Goal: Task Accomplishment & Management: Use online tool/utility

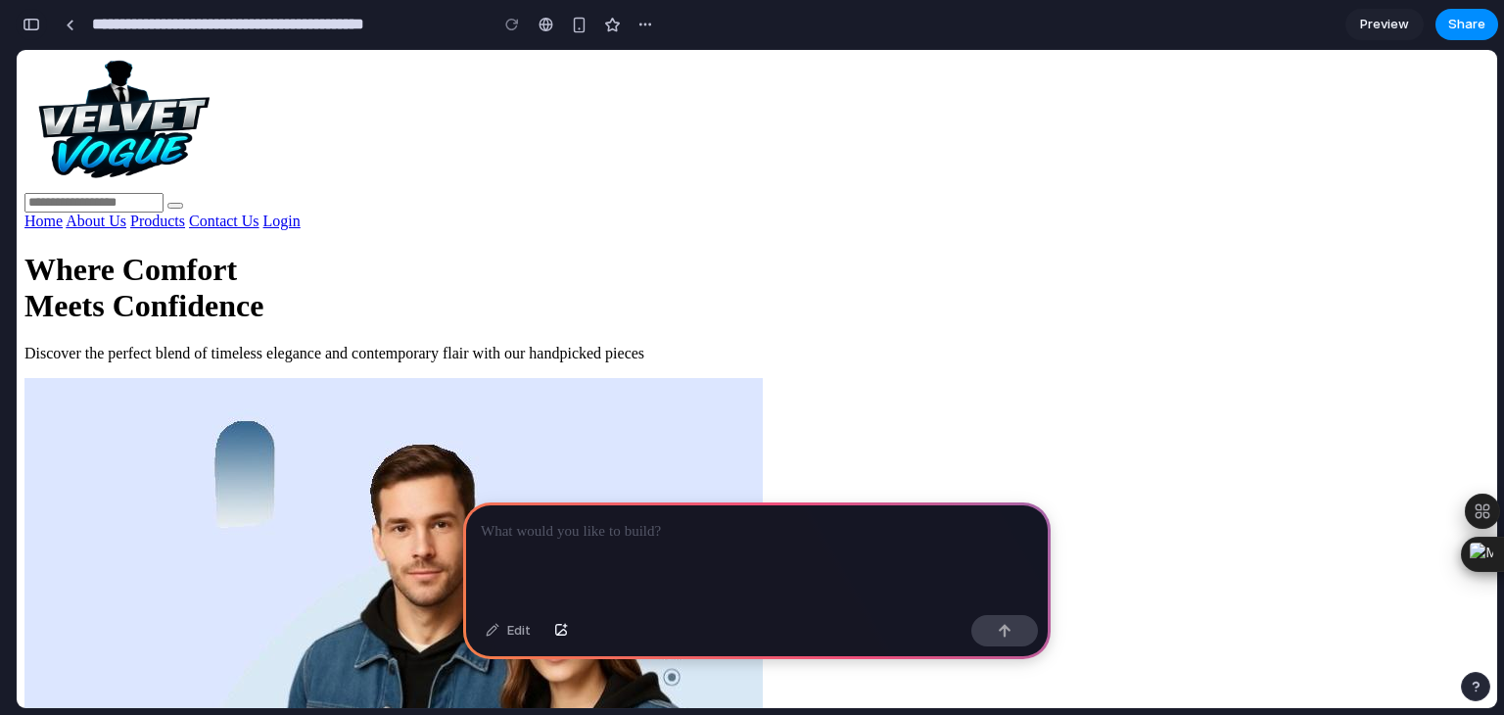
click at [32, 29] on div "button" at bounding box center [32, 25] width 18 height 14
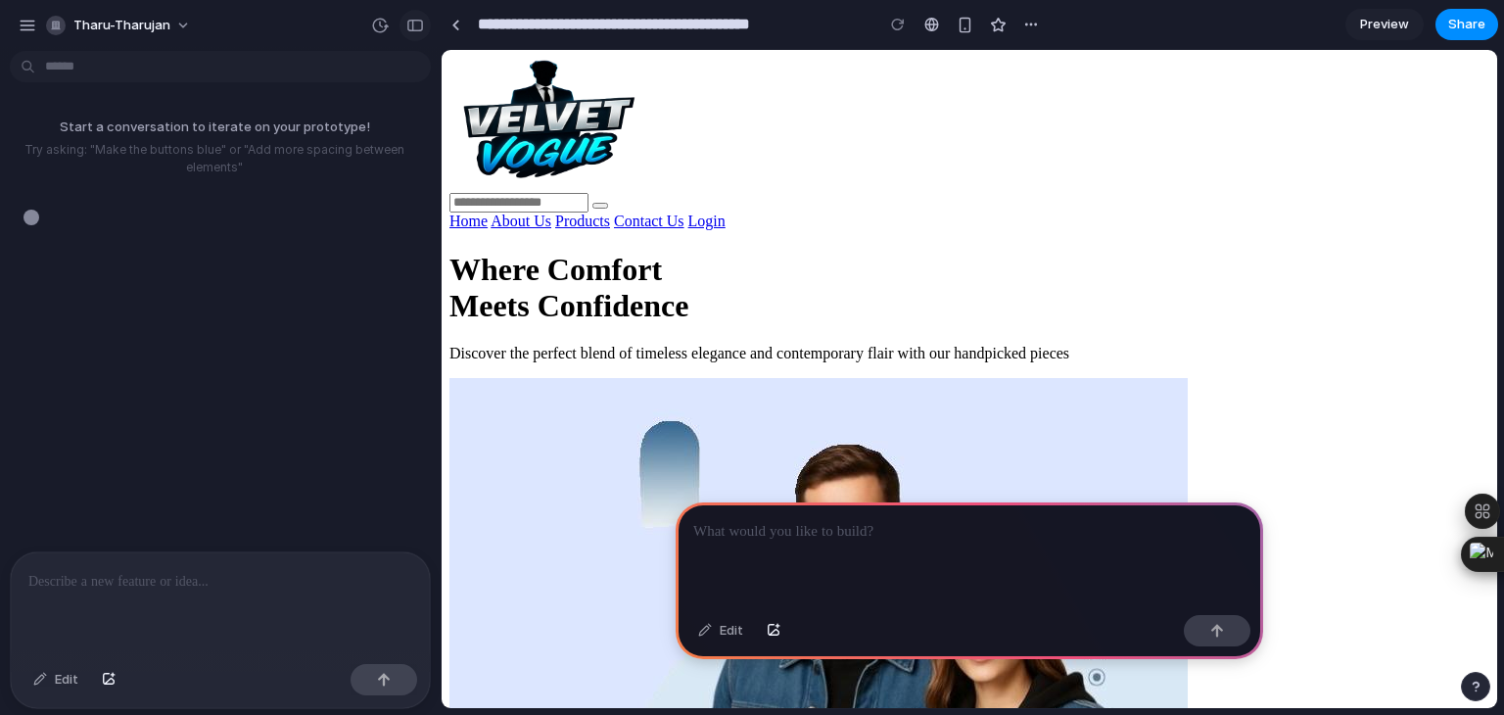
click at [415, 24] on div "button" at bounding box center [415, 26] width 18 height 14
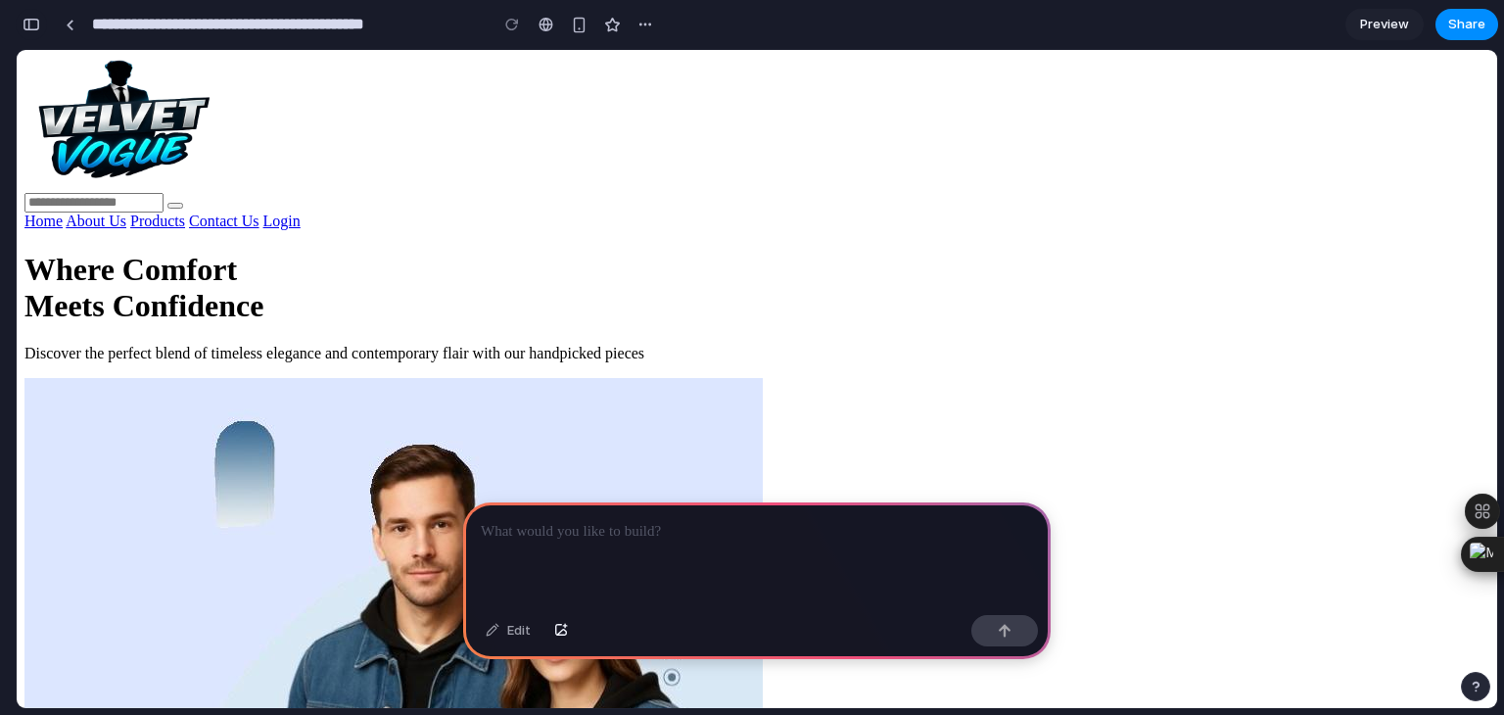
click at [21, 24] on button "button" at bounding box center [31, 24] width 31 height 31
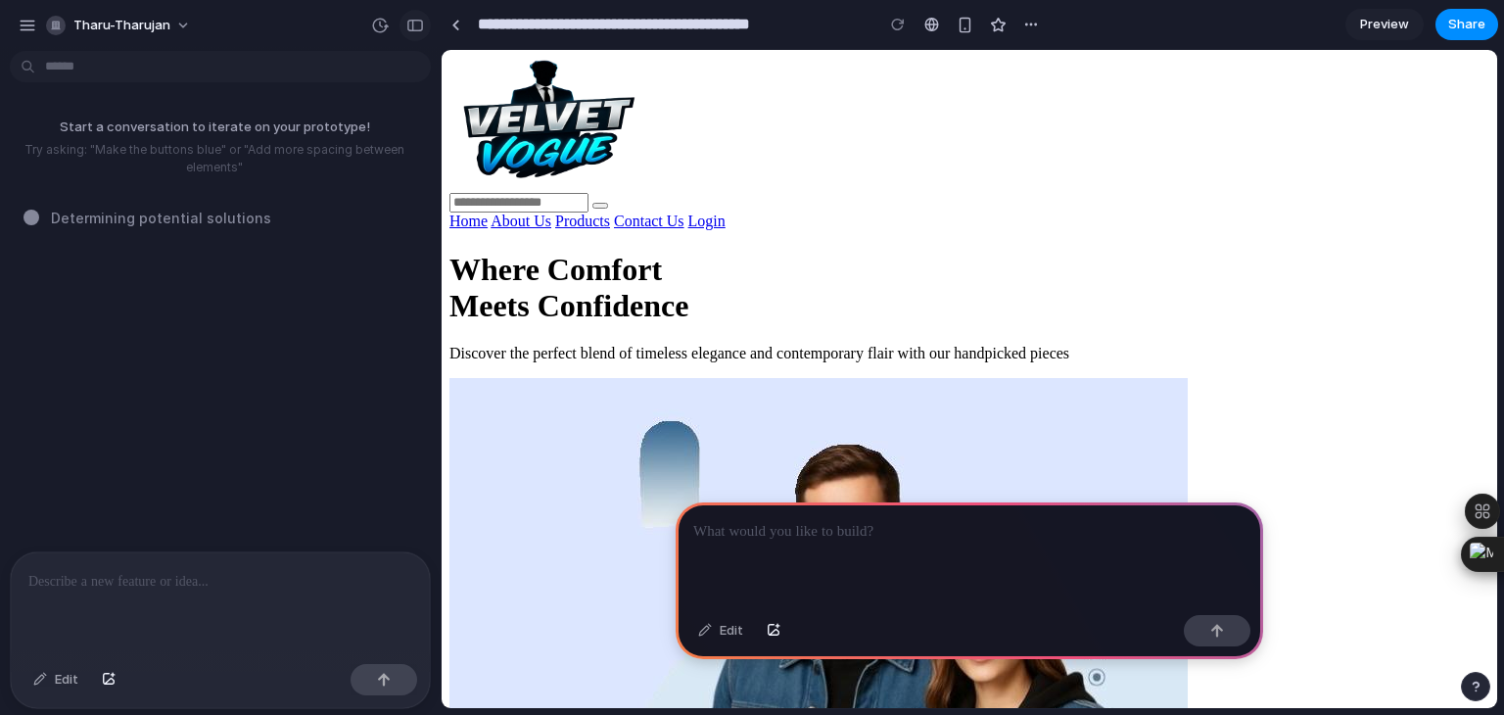
click at [415, 24] on div "button" at bounding box center [415, 26] width 18 height 14
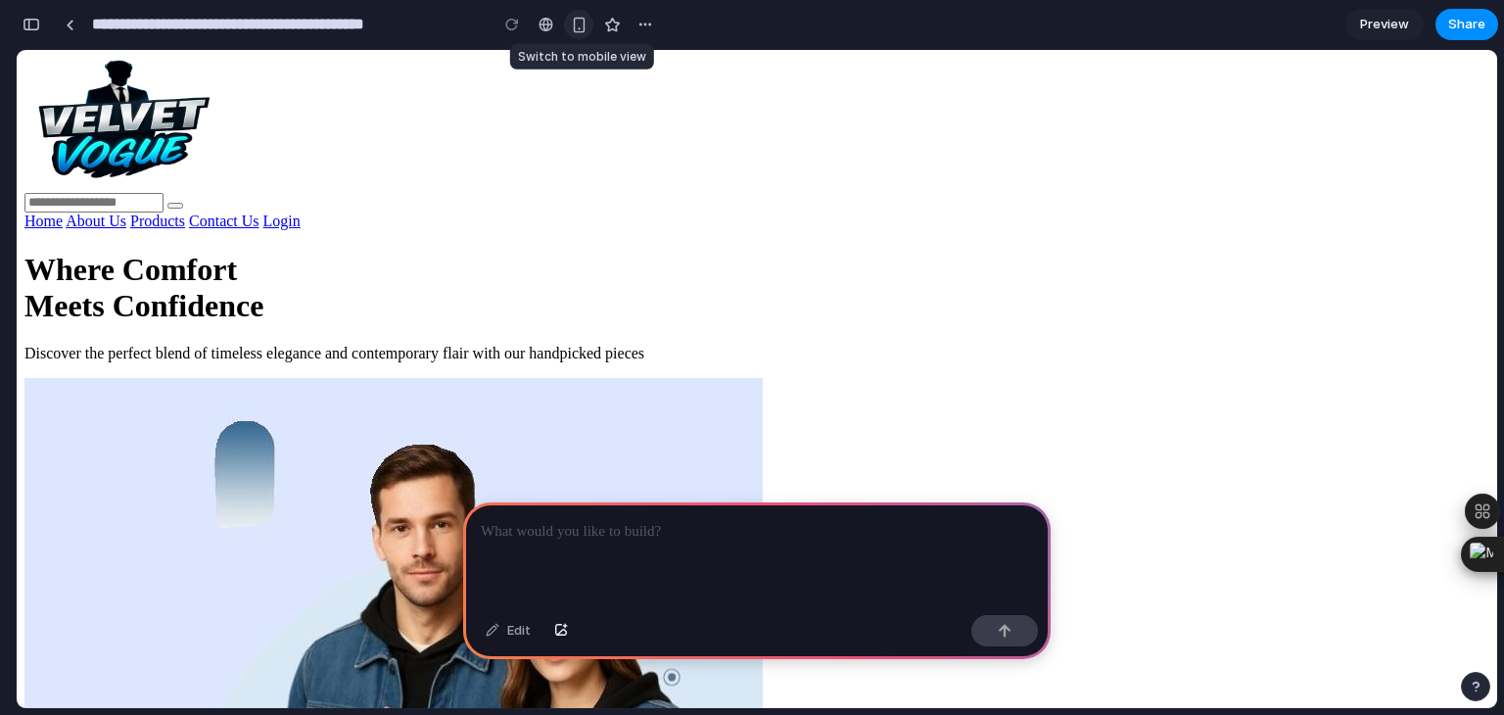
click at [568, 29] on button "button" at bounding box center [578, 24] width 29 height 29
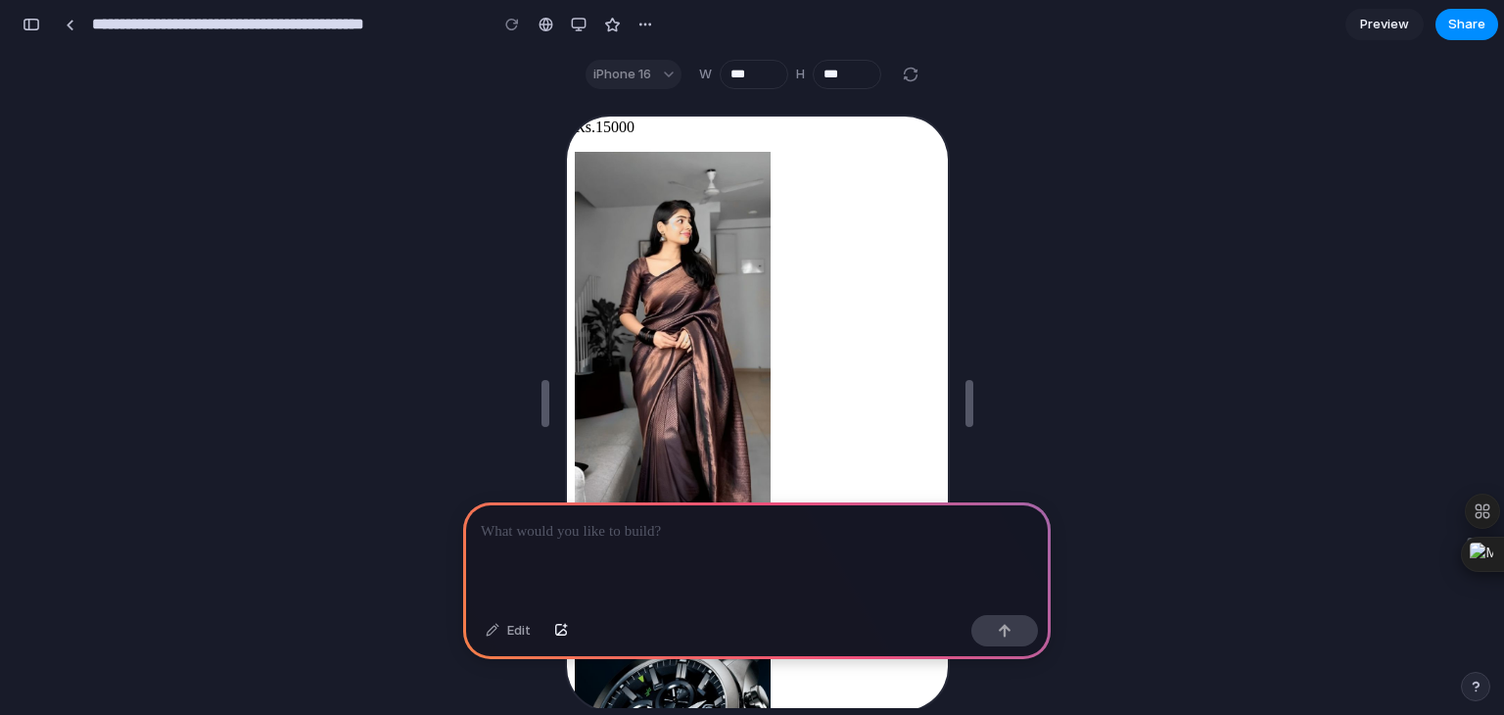
scroll to position [8904, 0]
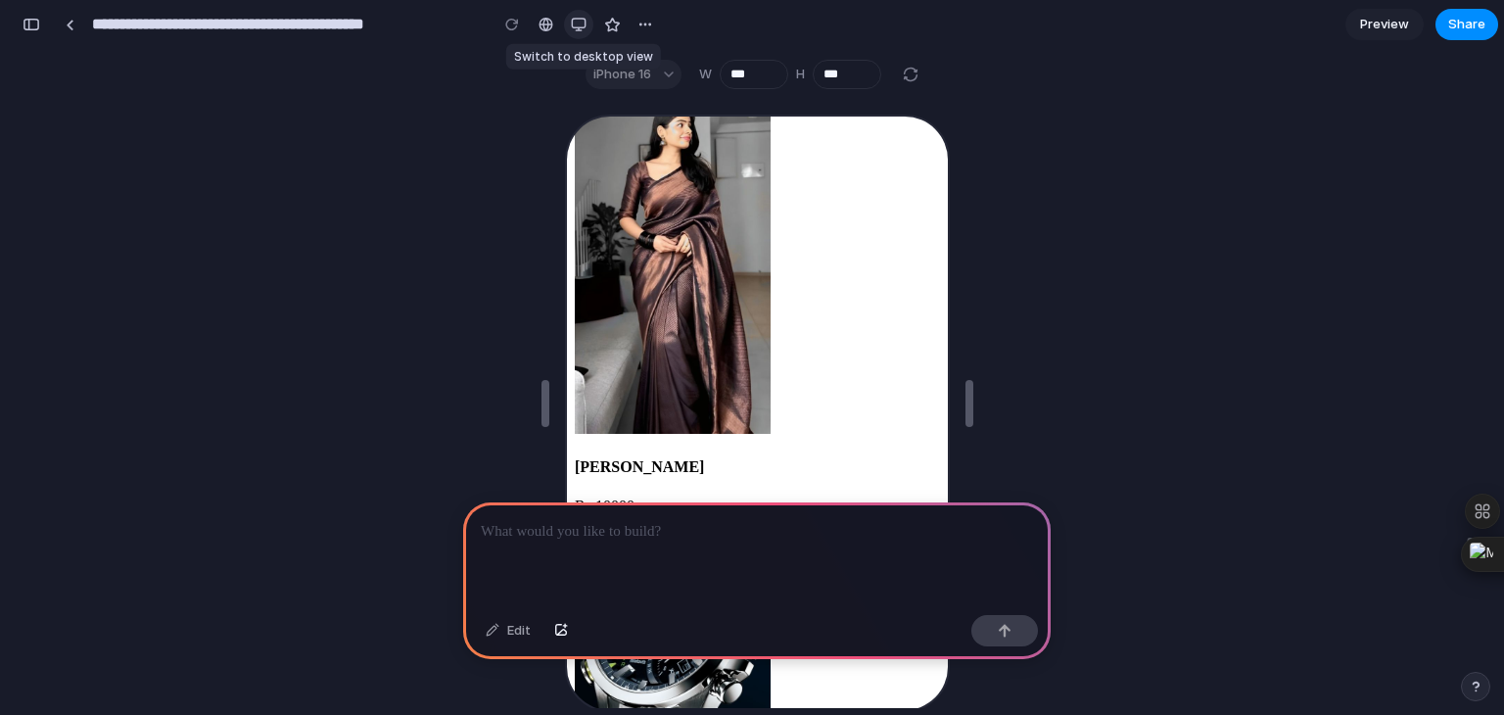
click at [579, 24] on div "button" at bounding box center [579, 25] width 16 height 16
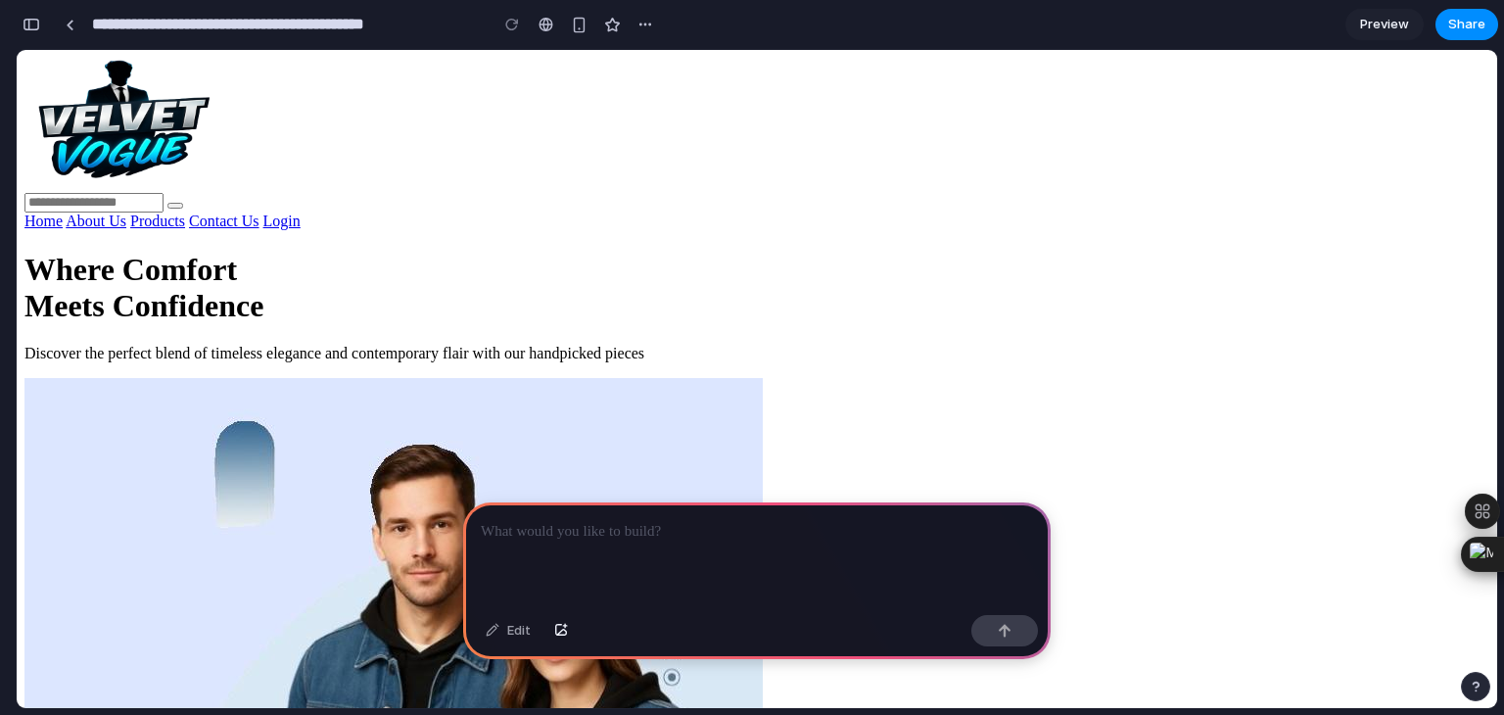
scroll to position [0, 0]
click at [638, 25] on div "button" at bounding box center [646, 25] width 16 height 16
click at [1398, 28] on span "Preview" at bounding box center [1384, 25] width 49 height 20
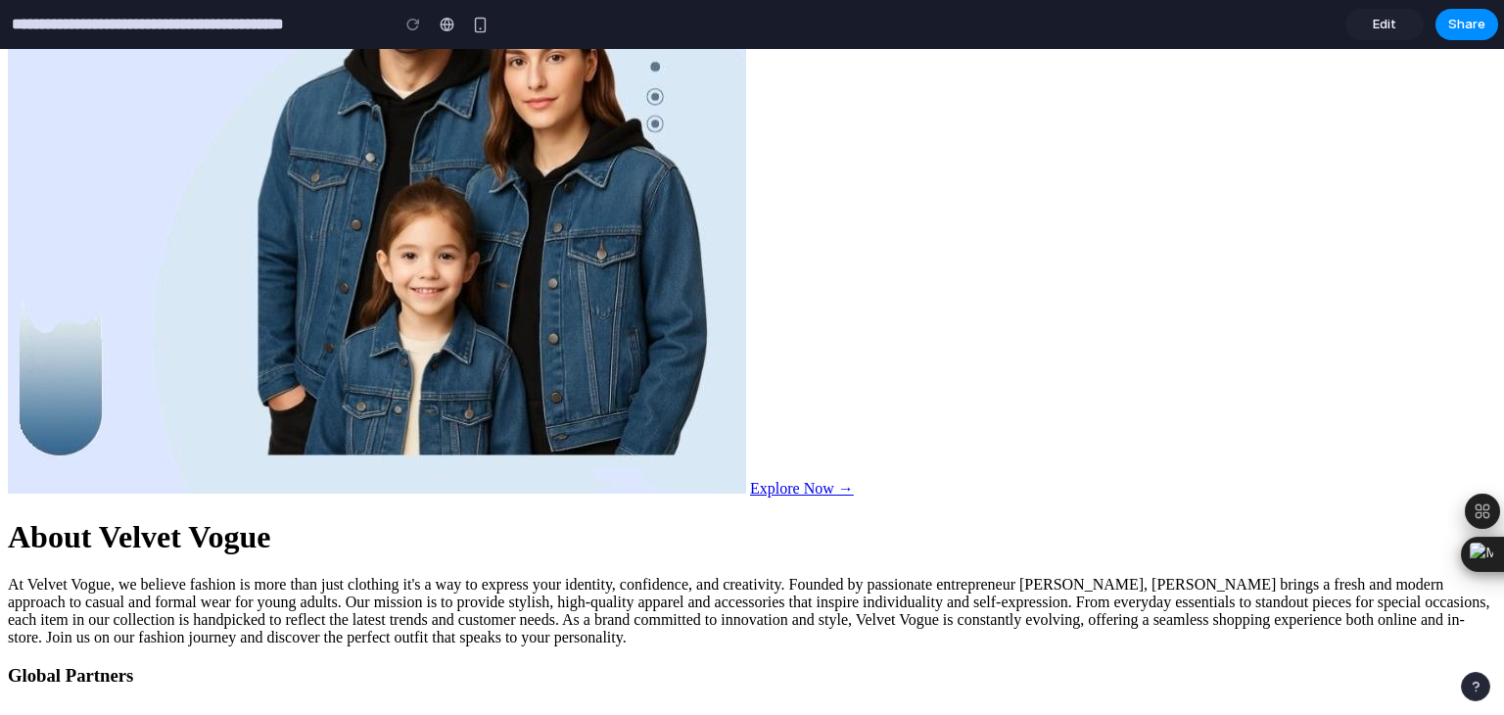
scroll to position [609, 0]
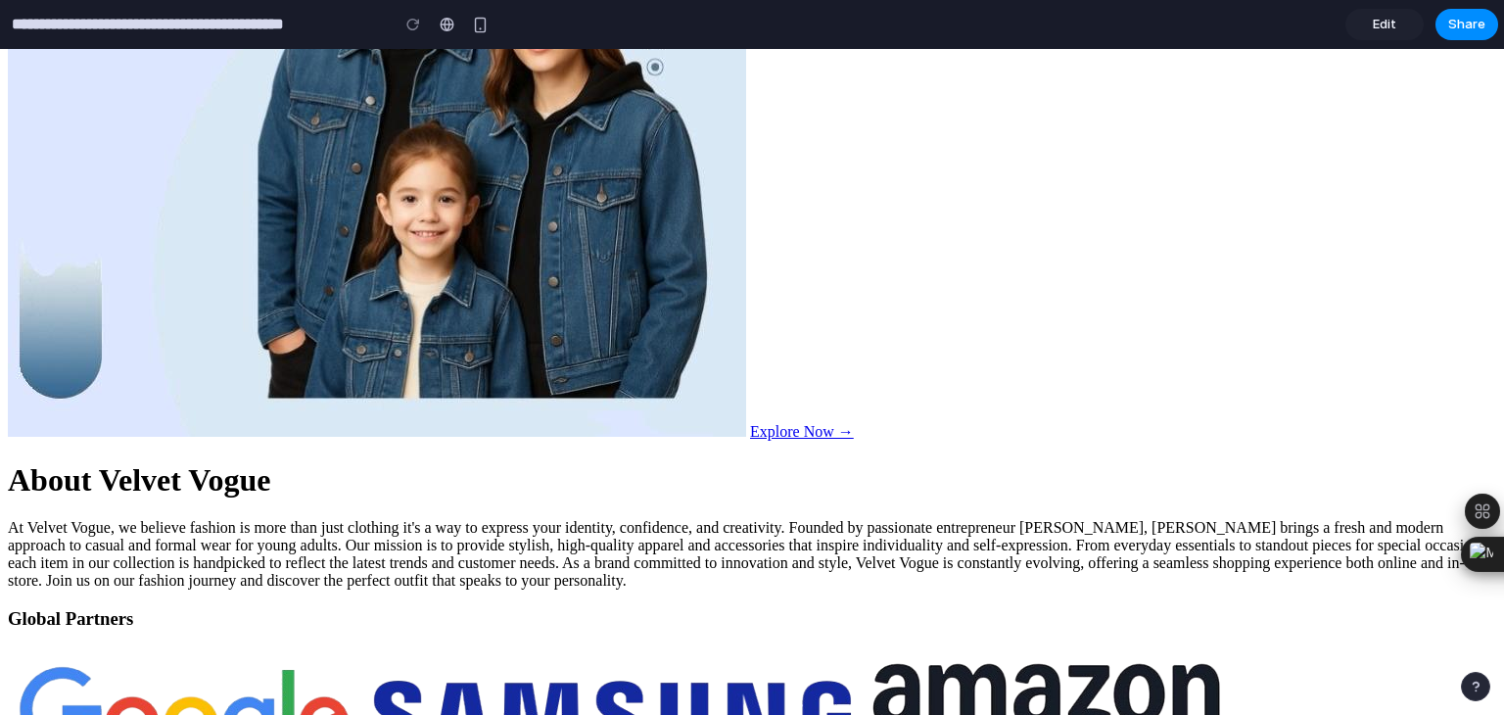
click at [1388, 11] on link "Edit" at bounding box center [1385, 24] width 78 height 31
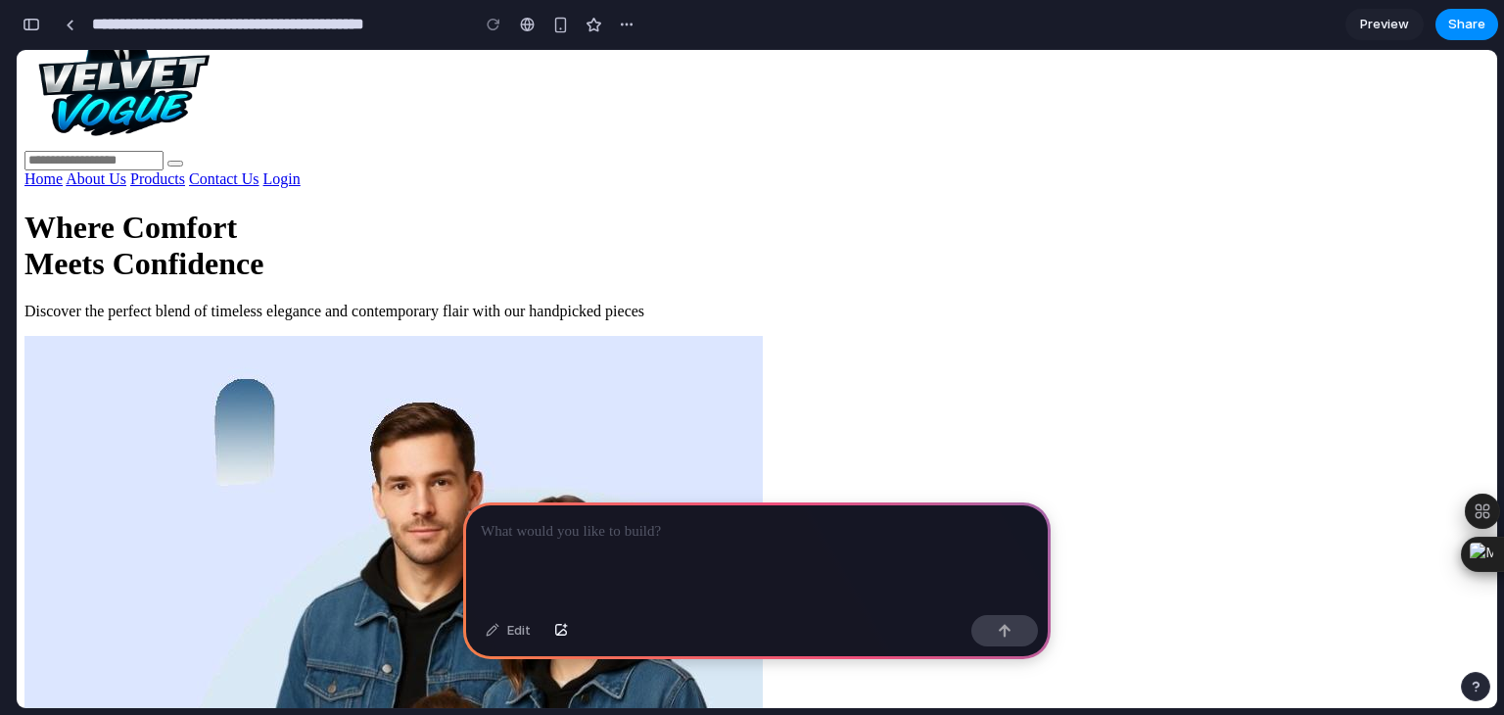
scroll to position [50, 0]
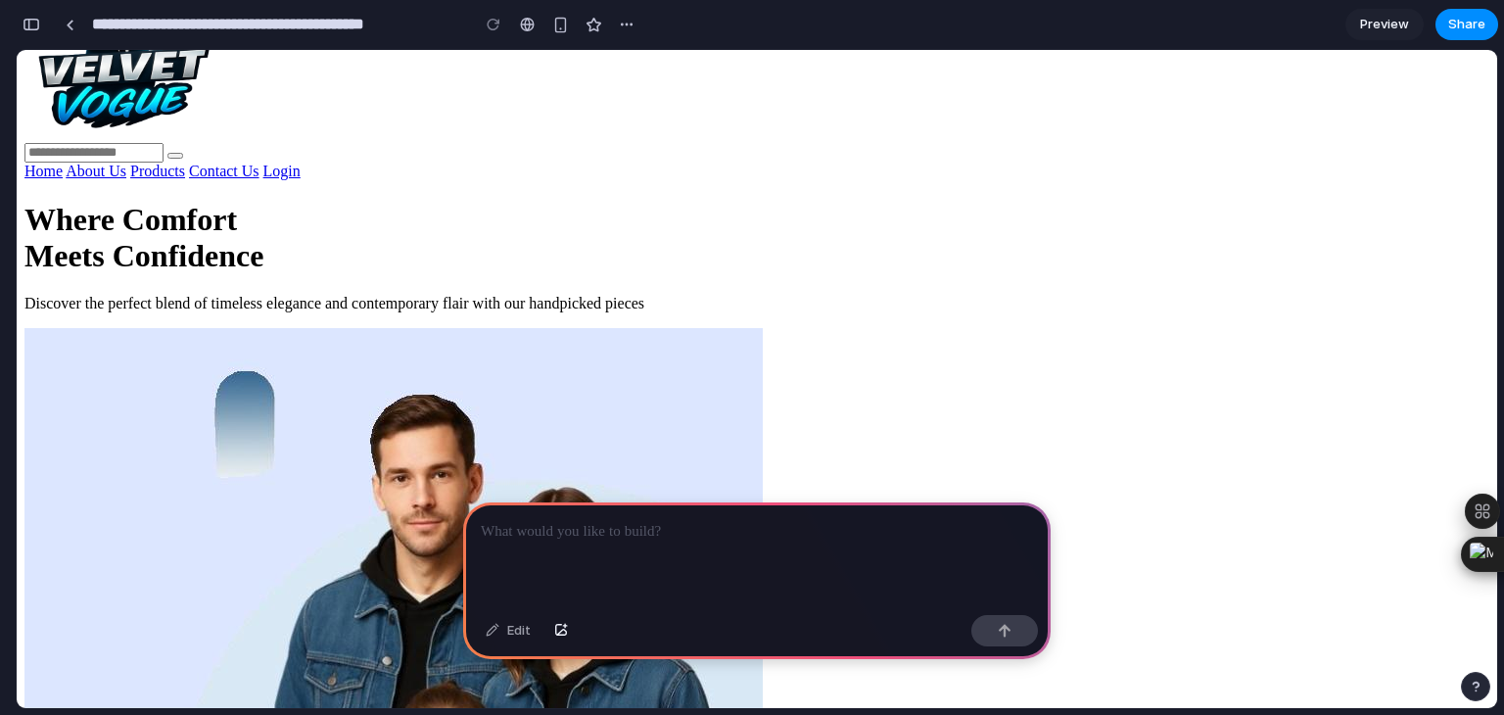
click at [1376, 23] on span "Preview" at bounding box center [1384, 25] width 49 height 20
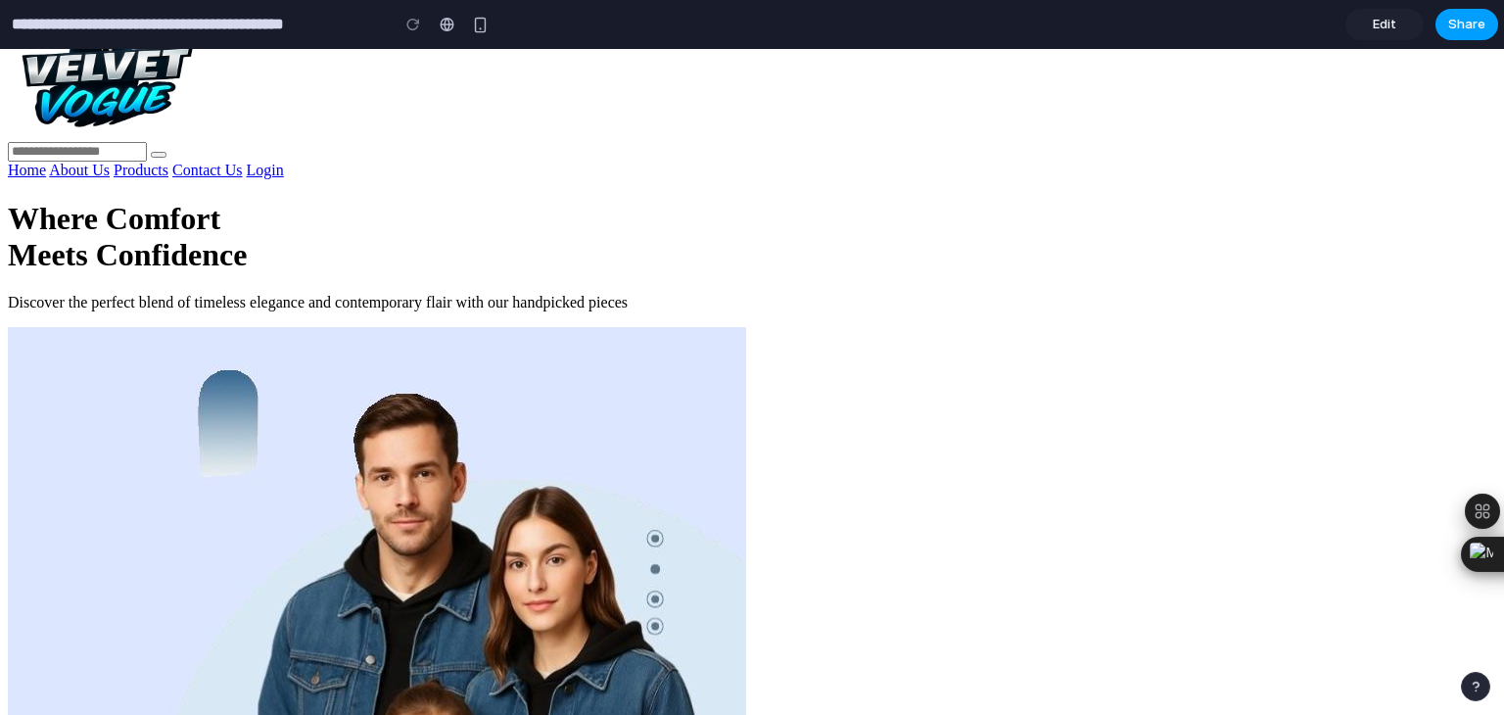
click at [1465, 26] on span "Share" at bounding box center [1466, 25] width 37 height 20
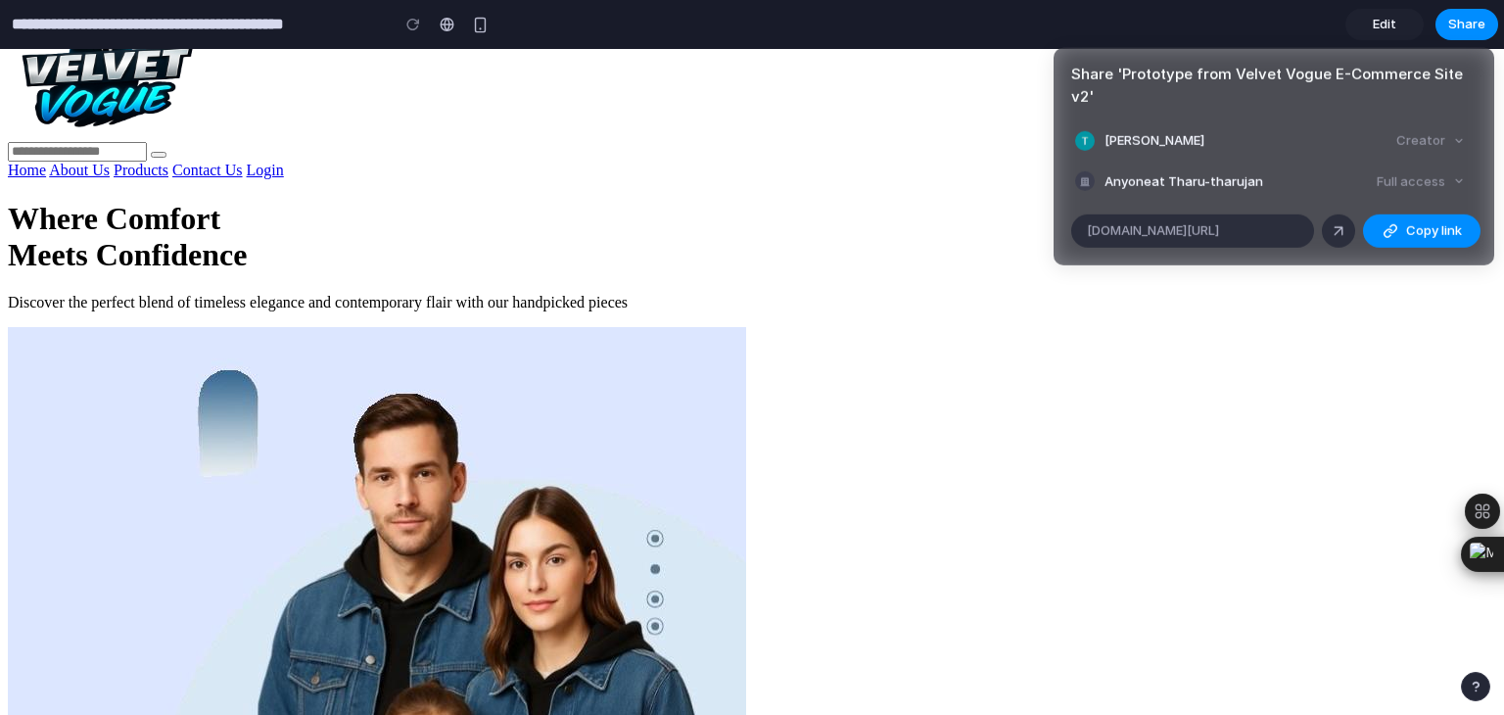
click at [1456, 127] on div "Creator" at bounding box center [1431, 140] width 84 height 27
click at [1339, 222] on div at bounding box center [1339, 231] width 18 height 18
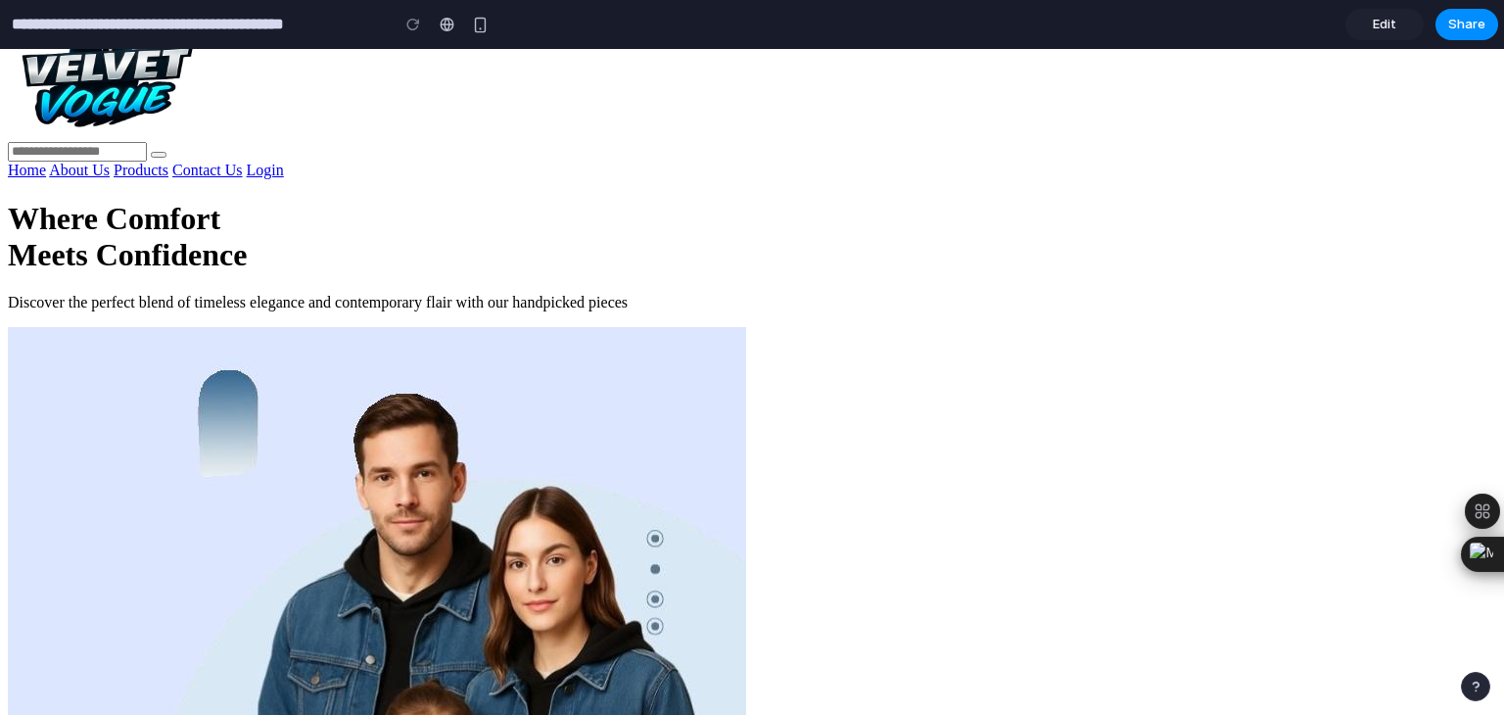
click at [110, 162] on link "About Us" at bounding box center [79, 170] width 61 height 17
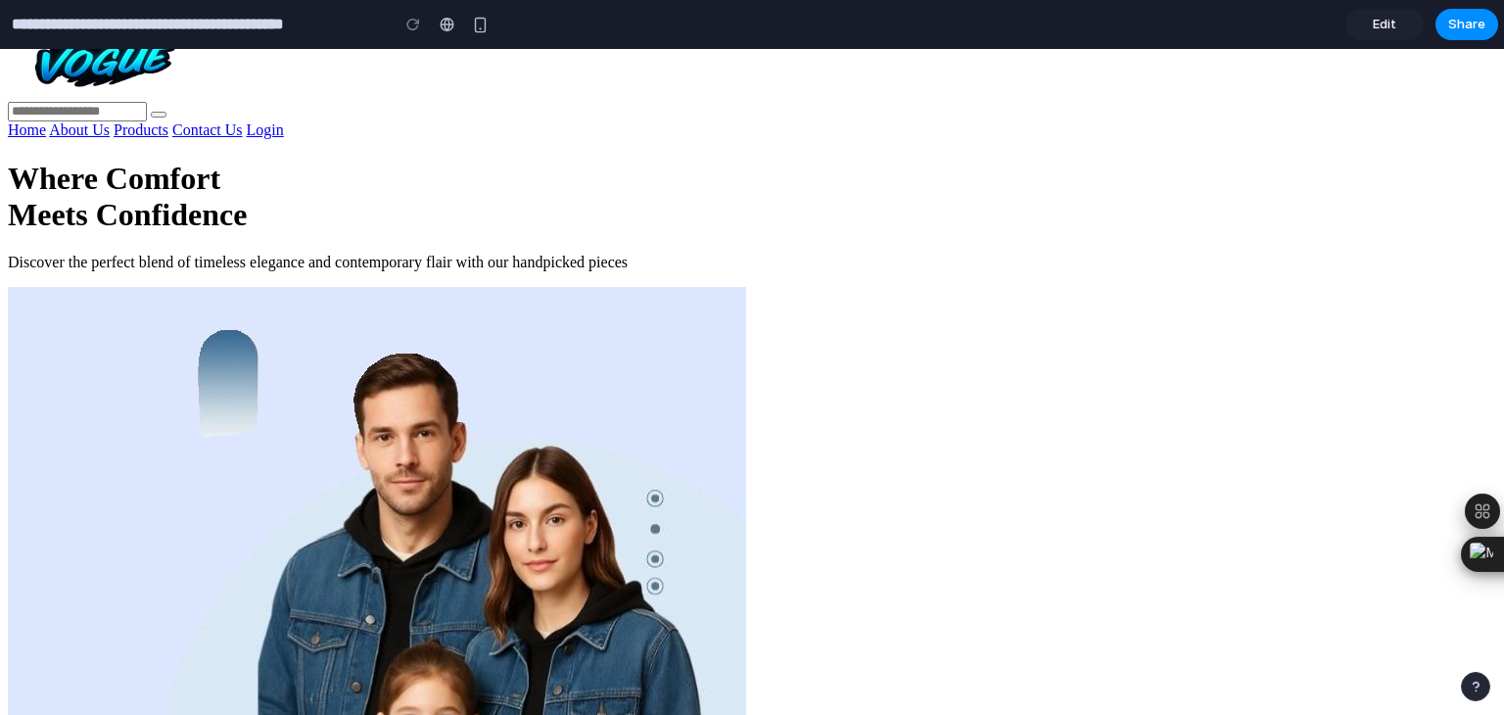
scroll to position [94, 0]
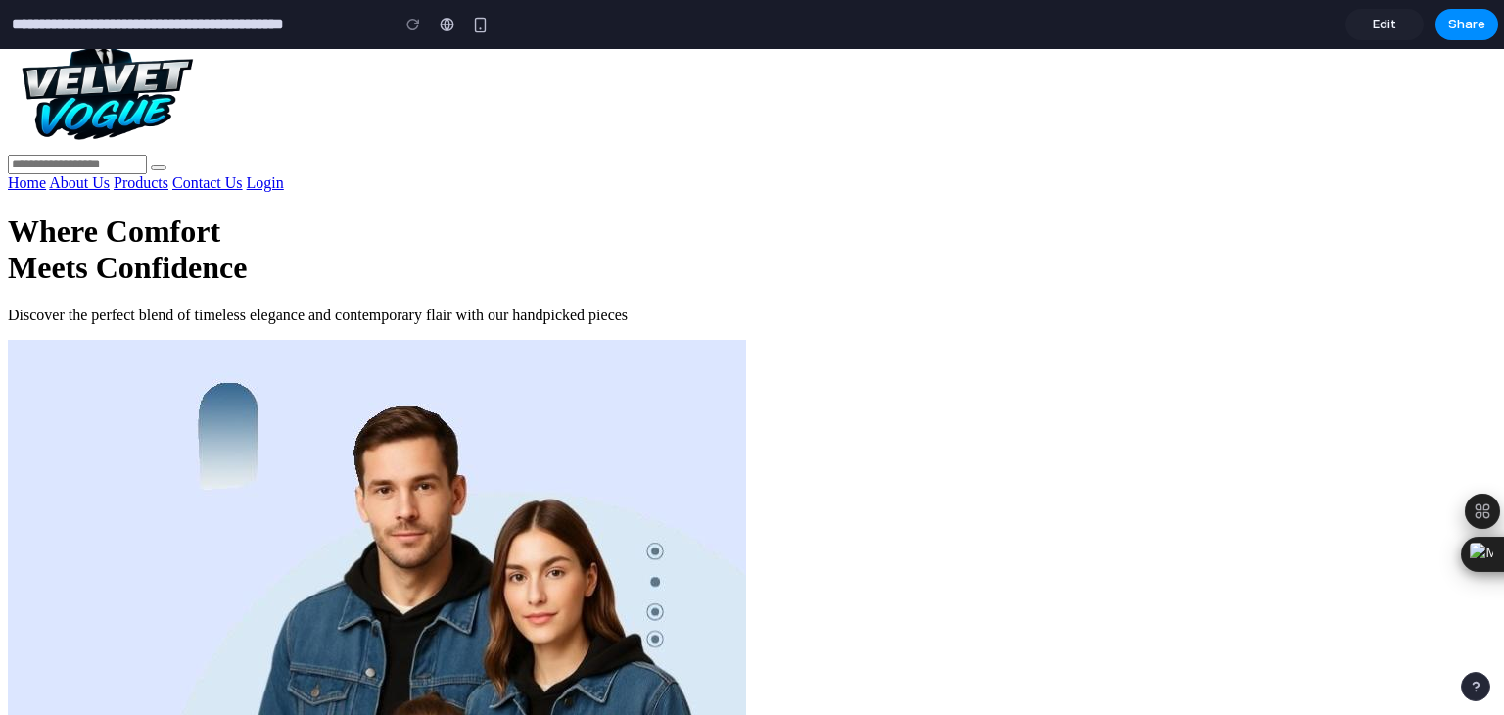
scroll to position [0, 0]
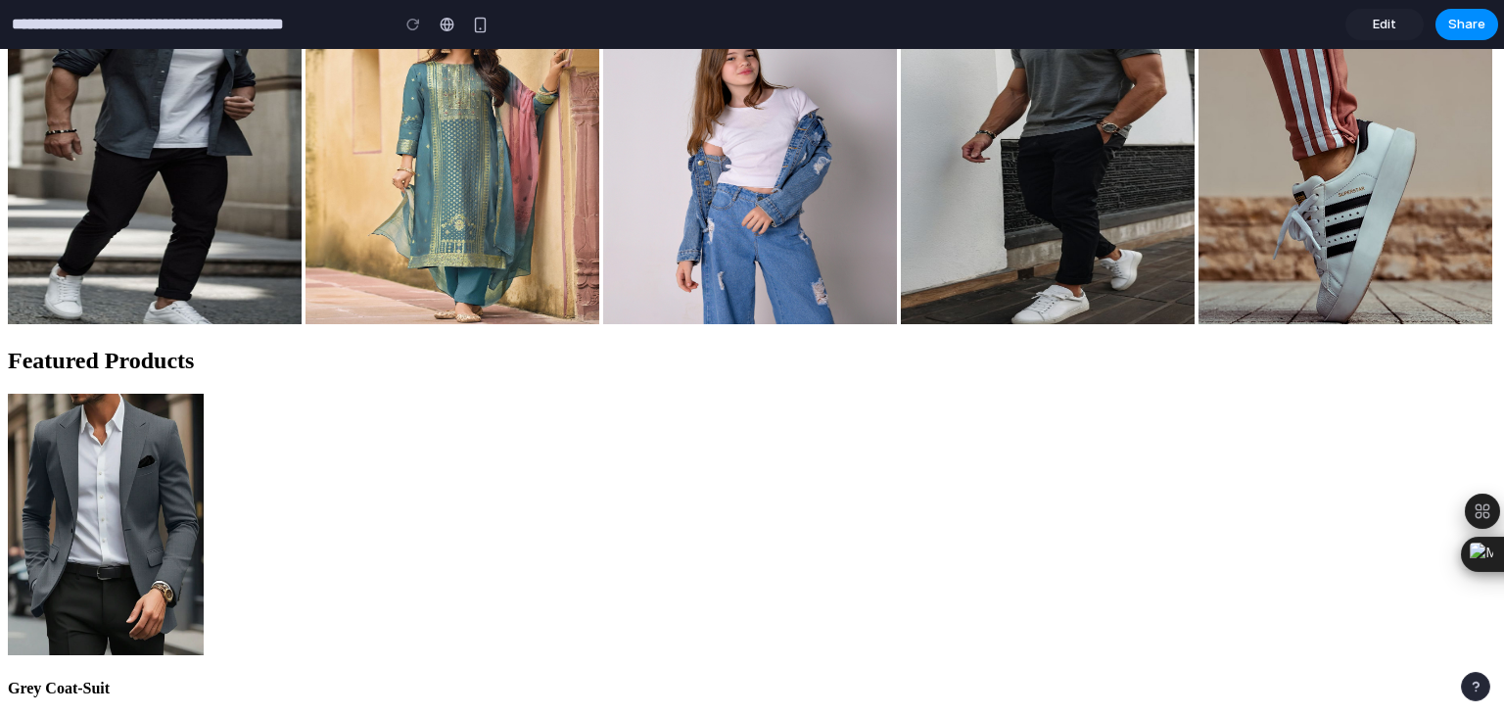
scroll to position [4702, 0]
